Goal: Task Accomplishment & Management: Manage account settings

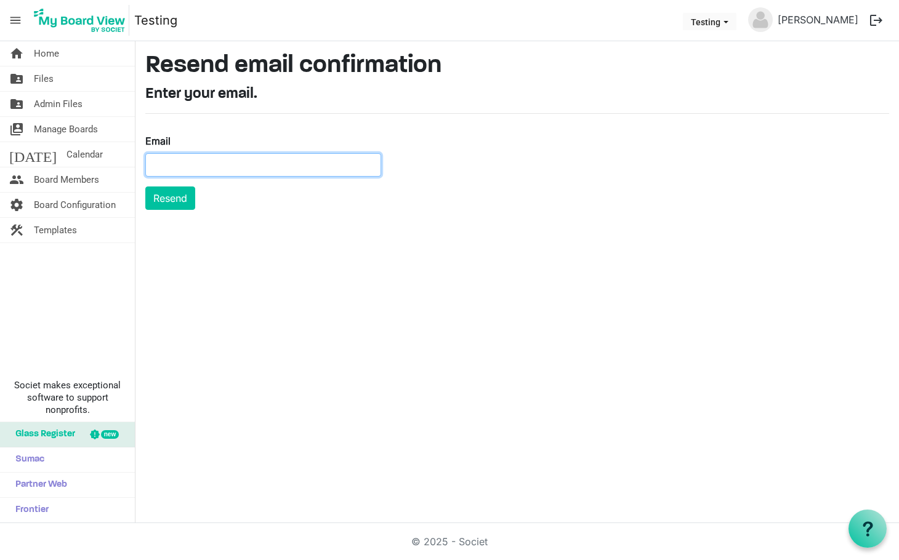
click at [280, 160] on input "Email" at bounding box center [263, 164] width 236 height 23
paste input "[EMAIL_ADDRESS][DOMAIN_NAME]"
type input "[EMAIL_ADDRESS][DOMAIN_NAME]"
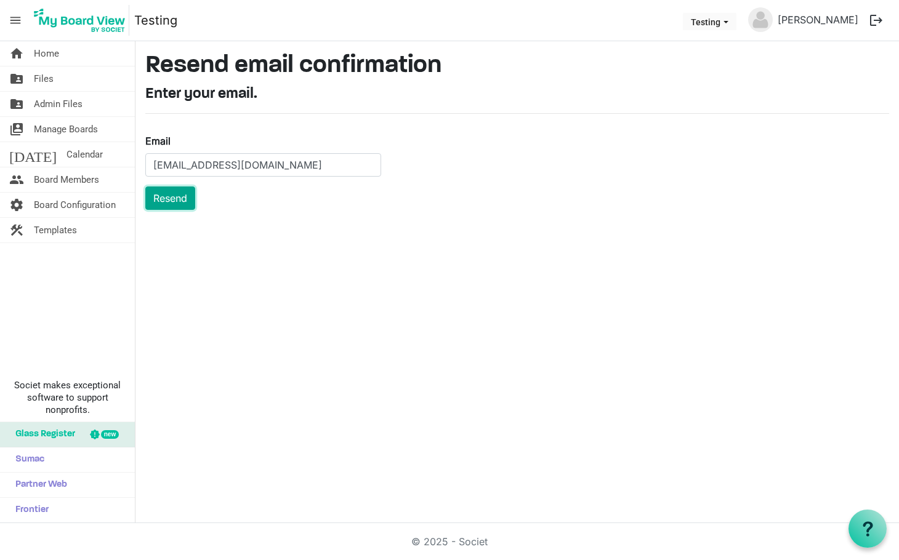
click at [171, 194] on button "Resend" at bounding box center [170, 198] width 50 height 23
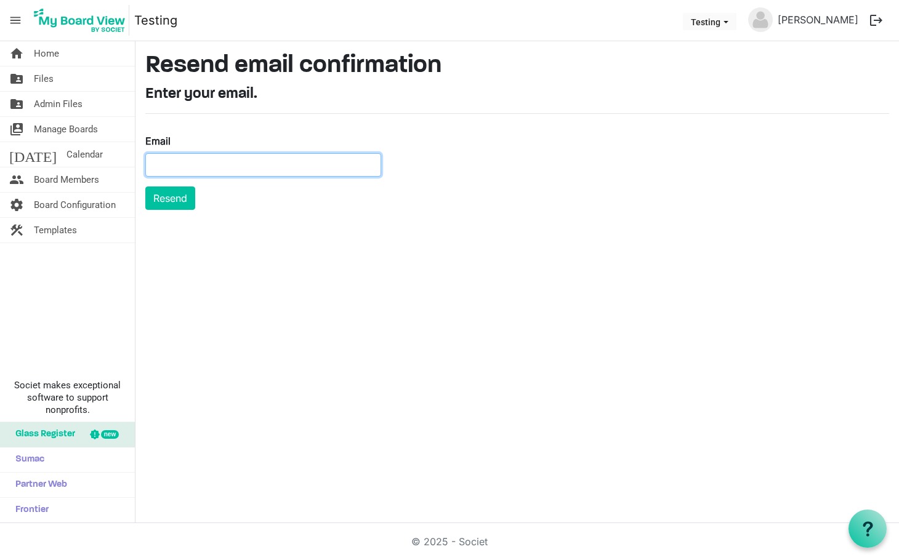
click at [251, 163] on input "Email" at bounding box center [263, 164] width 236 height 23
paste input "mary@seabrook.us"
type input "mary@seabrook.us"
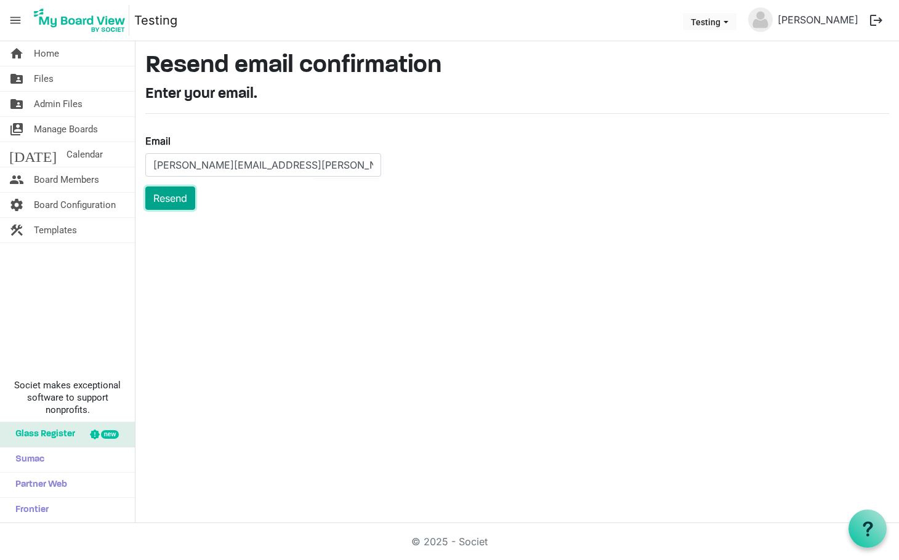
click at [178, 198] on button "Resend" at bounding box center [170, 198] width 50 height 23
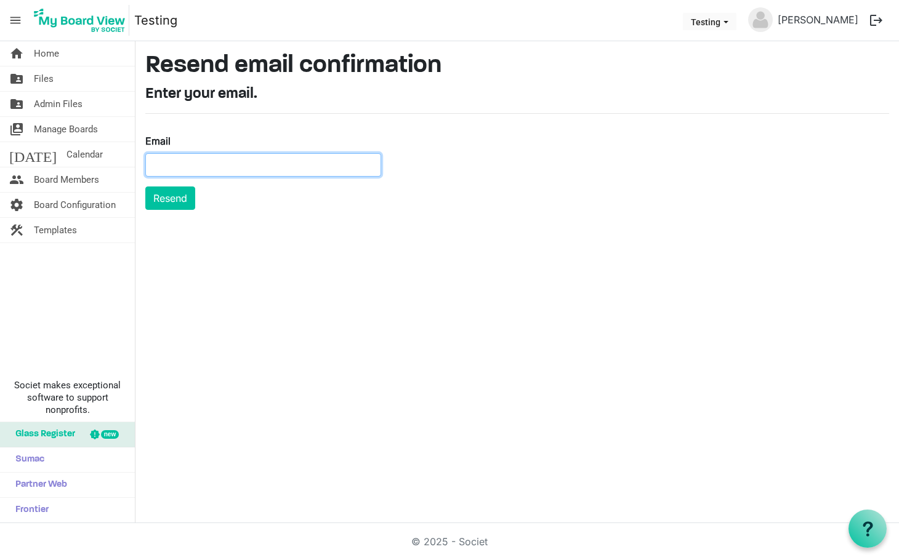
drag, startPoint x: 211, startPoint y: 163, endPoint x: 240, endPoint y: 159, distance: 29.2
click at [211, 163] on input "Email" at bounding box center [263, 164] width 236 height 23
paste input "jessicabrewster@charter.net"
type input "jessicabrewster@charter.net"
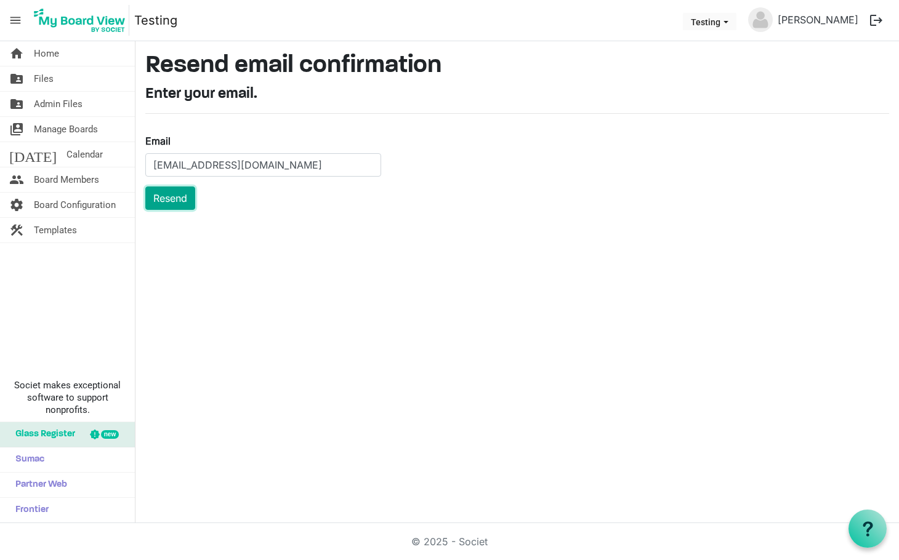
click at [172, 195] on button "Resend" at bounding box center [170, 198] width 50 height 23
